Goal: Check status: Check status

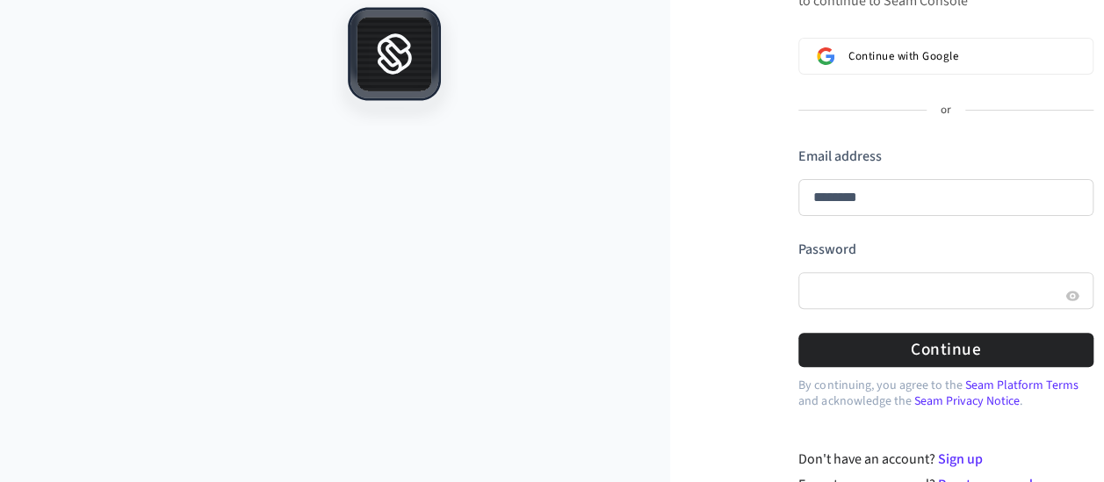
scroll to position [158, 5]
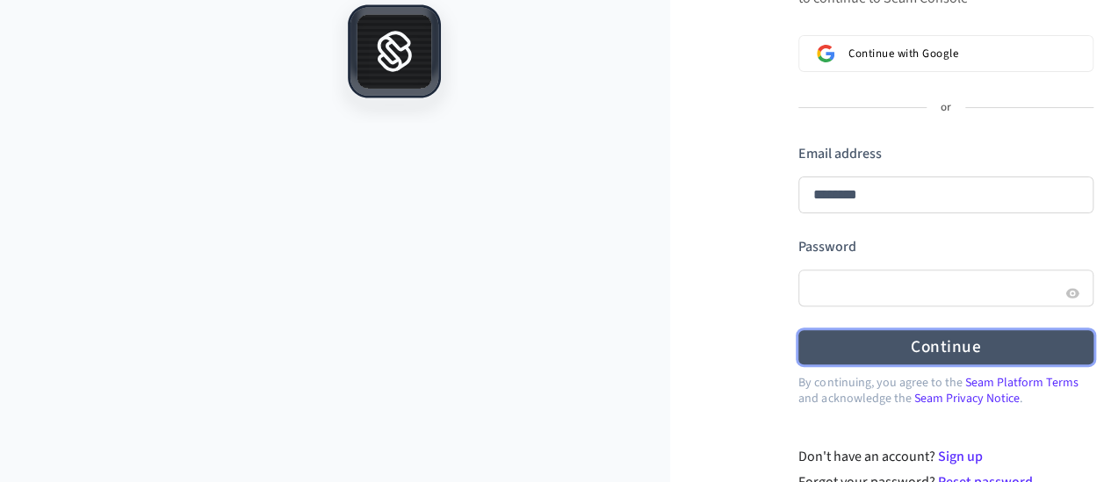
click at [928, 356] on button "Continue" at bounding box center [945, 347] width 295 height 34
click at [966, 340] on button "Continue" at bounding box center [945, 347] width 295 height 34
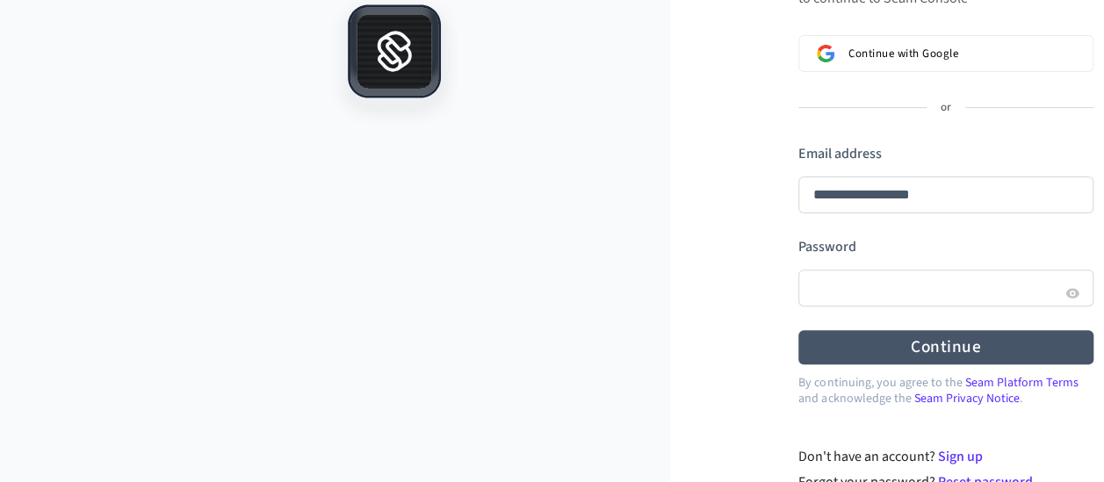
type input "**********"
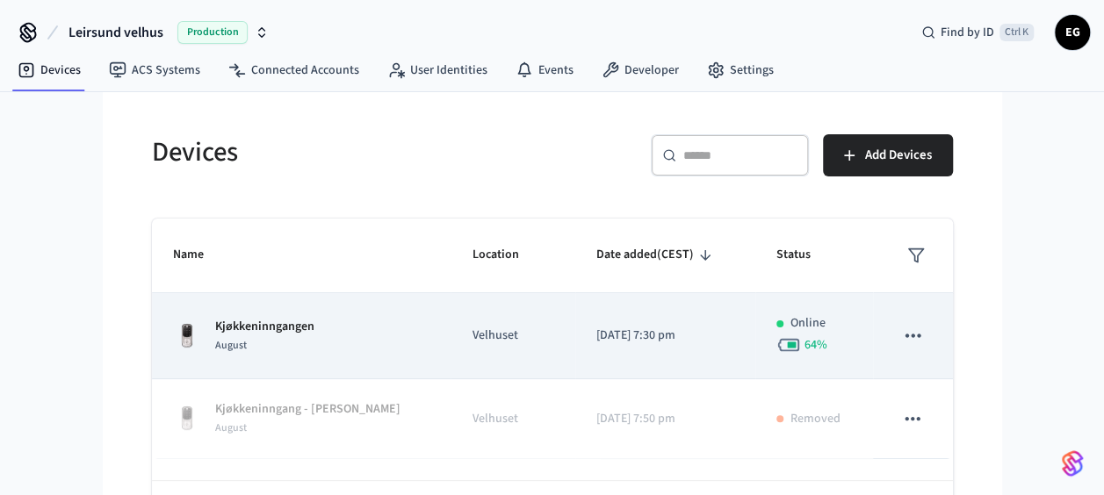
click at [237, 325] on p "Kjøkkeninngangen" at bounding box center [264, 327] width 99 height 18
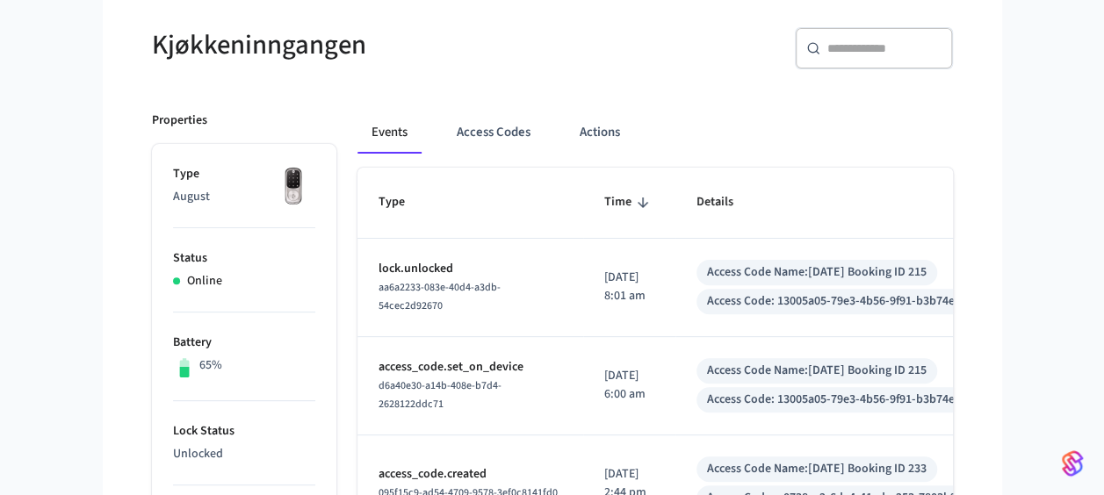
scroll to position [154, 0]
